Goal: Task Accomplishment & Management: Manage account settings

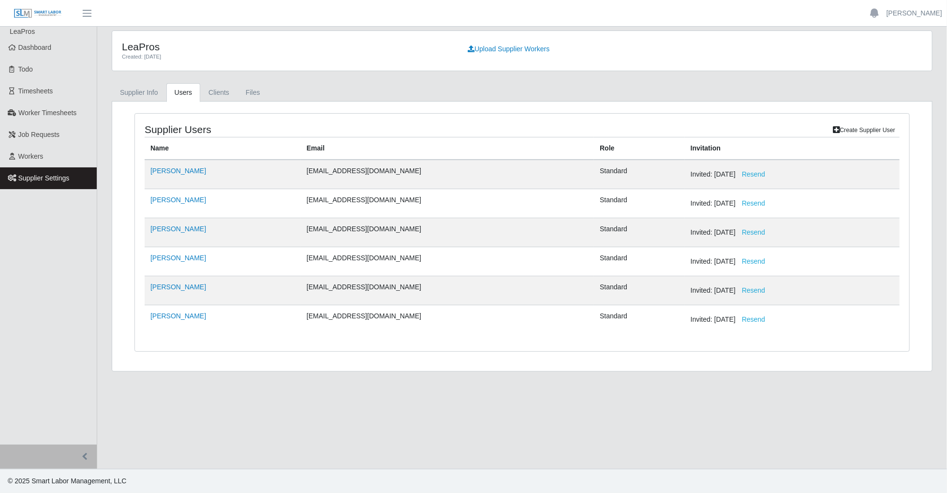
click at [725, 445] on main "LeaPros Created: [DATE] Upload Supplier Workers Supplier Info Users Clients Fil…" at bounding box center [521, 248] width 849 height 442
click at [735, 230] on button "Resend" at bounding box center [753, 232] width 36 height 17
drag, startPoint x: 15, startPoint y: 368, endPoint x: 41, endPoint y: 266, distance: 105.3
click at [15, 366] on ul "LeaPros Dashboard Todo Timesheets Worker Timesheets Job Requests Workers Suppli…" at bounding box center [48, 236] width 97 height 418
click at [31, 52] on link "Dashboard" at bounding box center [48, 48] width 97 height 22
